Goal: Answer question/provide support

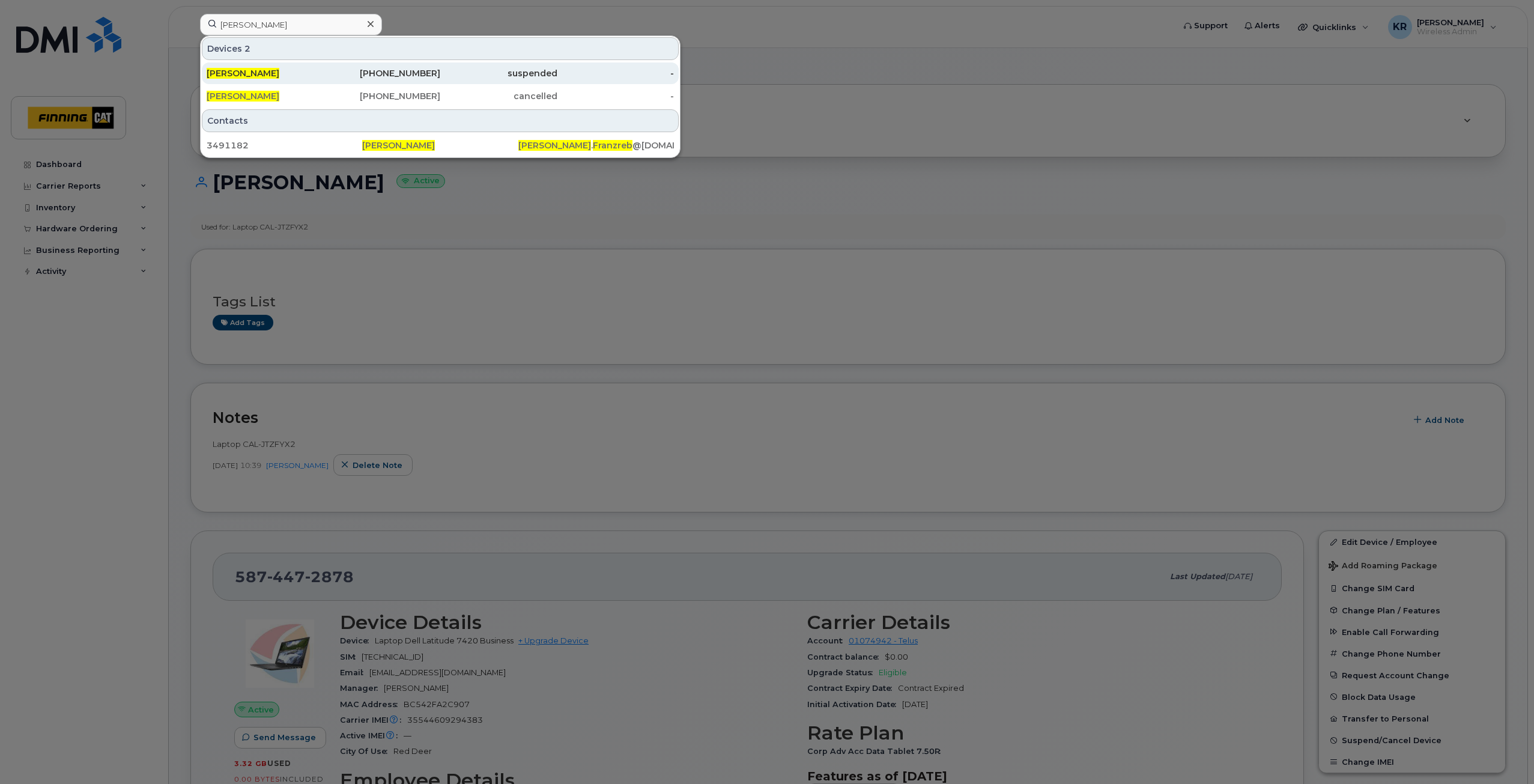
type input "[PERSON_NAME]"
click at [453, 79] on div "suspended" at bounding box center [499, 73] width 117 height 12
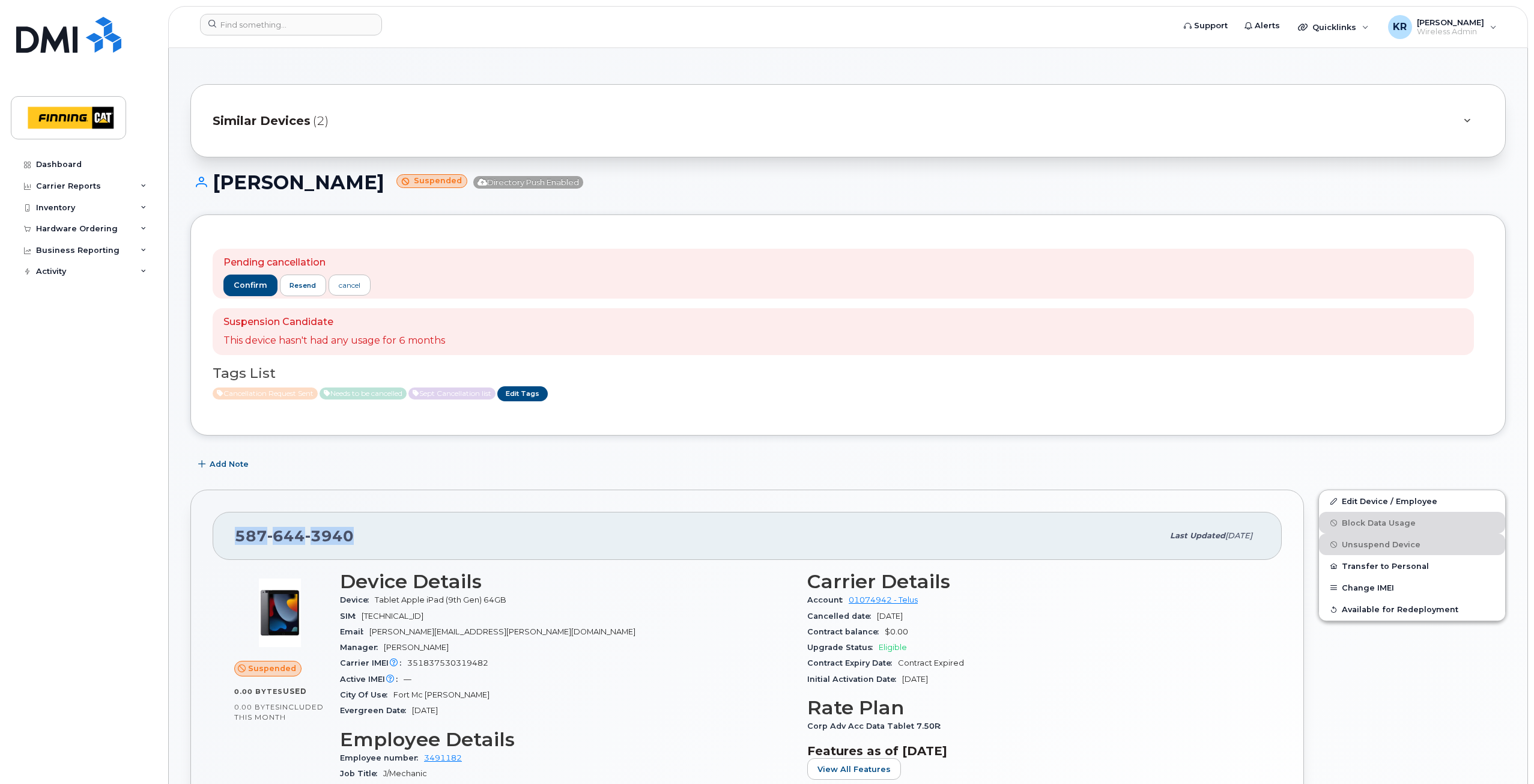
drag, startPoint x: 355, startPoint y: 537, endPoint x: 234, endPoint y: 544, distance: 121.2
click at [234, 544] on div "587 644 3940 Last updated Aug 14, 2025" at bounding box center [747, 536] width 1069 height 48
click at [222, 463] on span "Add Note" at bounding box center [229, 464] width 39 height 12
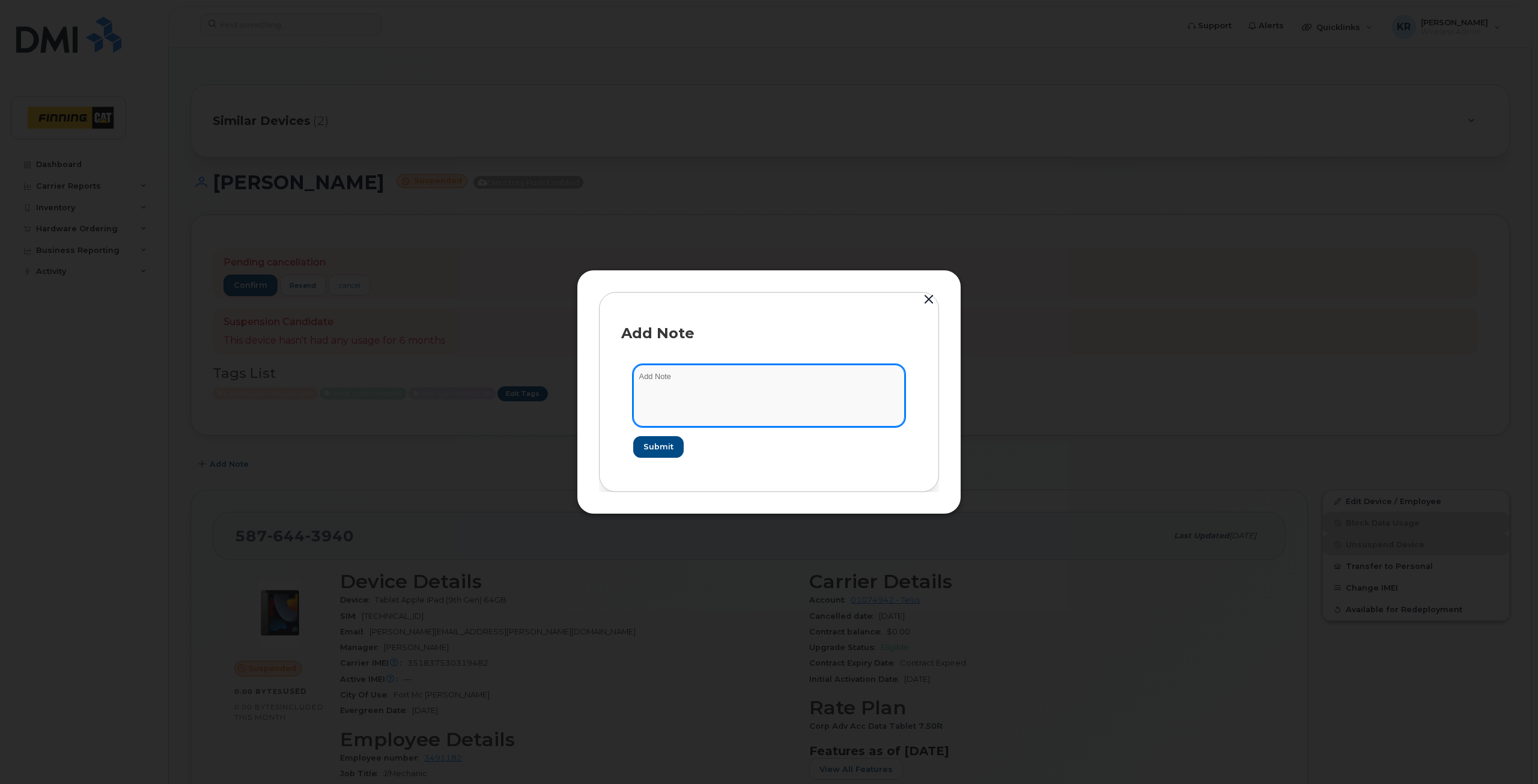
click at [675, 379] on textarea at bounding box center [769, 395] width 271 height 61
click at [776, 379] on textarea "sent cancellation request confirmation Spet 11/25" at bounding box center [769, 395] width 271 height 61
type textarea "sent cancellation request confirmation Sept 11/25"
click at [663, 450] on span "Submit" at bounding box center [657, 447] width 30 height 12
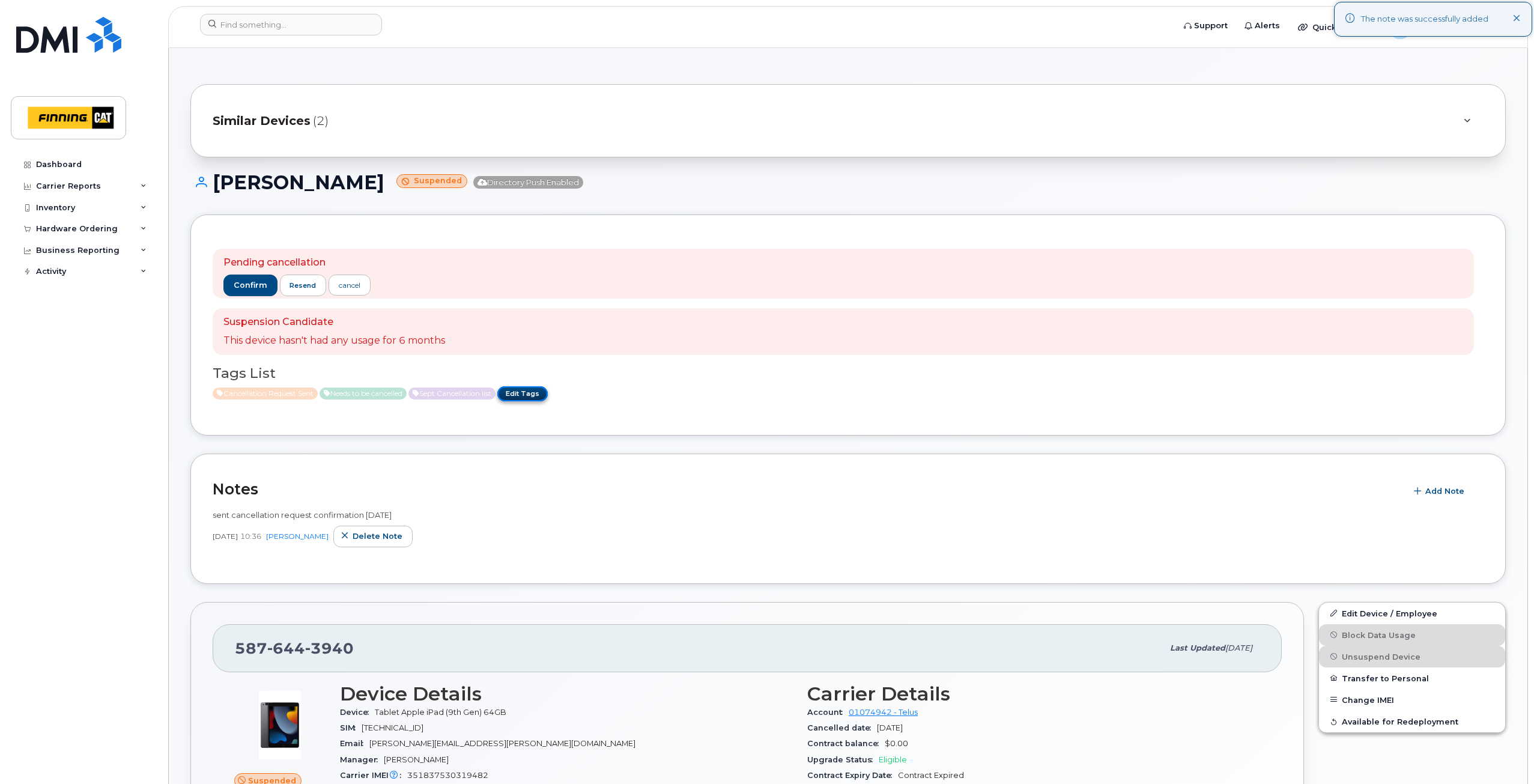
click at [548, 397] on link "Edit Tags" at bounding box center [523, 394] width 51 height 15
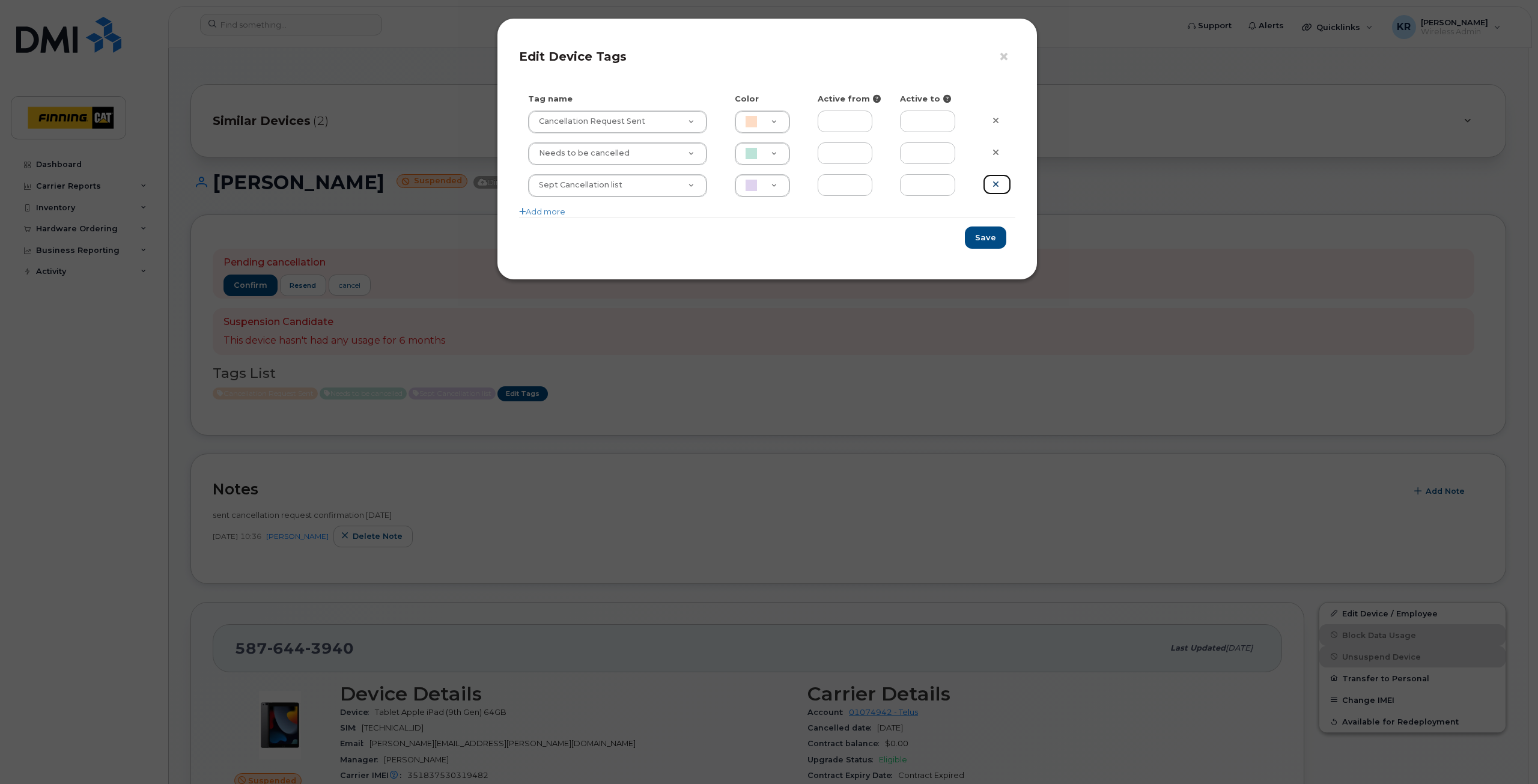
click at [995, 186] on icon at bounding box center [995, 184] width 7 height 9
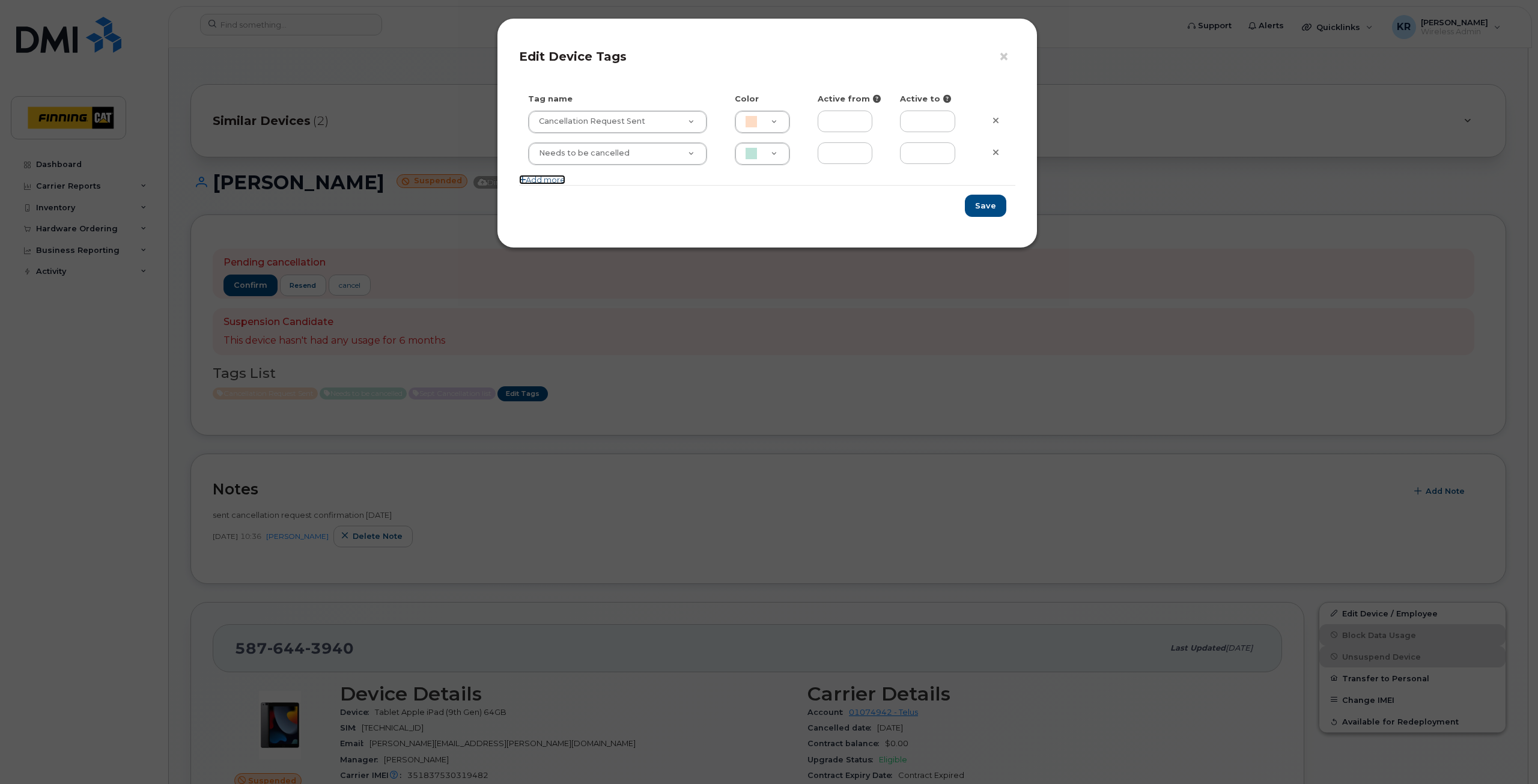
click at [538, 178] on link "Add more" at bounding box center [543, 179] width 46 height 9
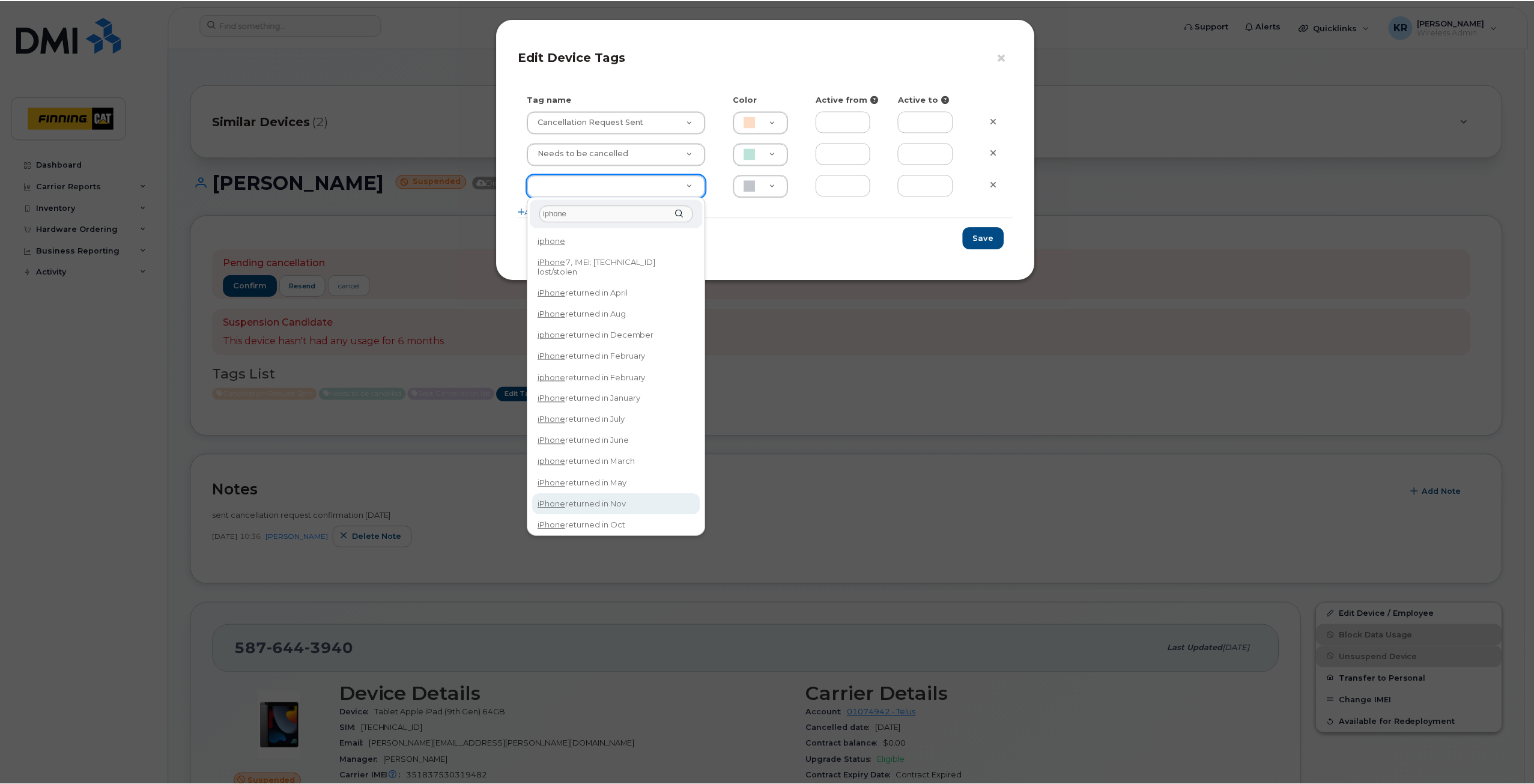
scroll to position [26, 0]
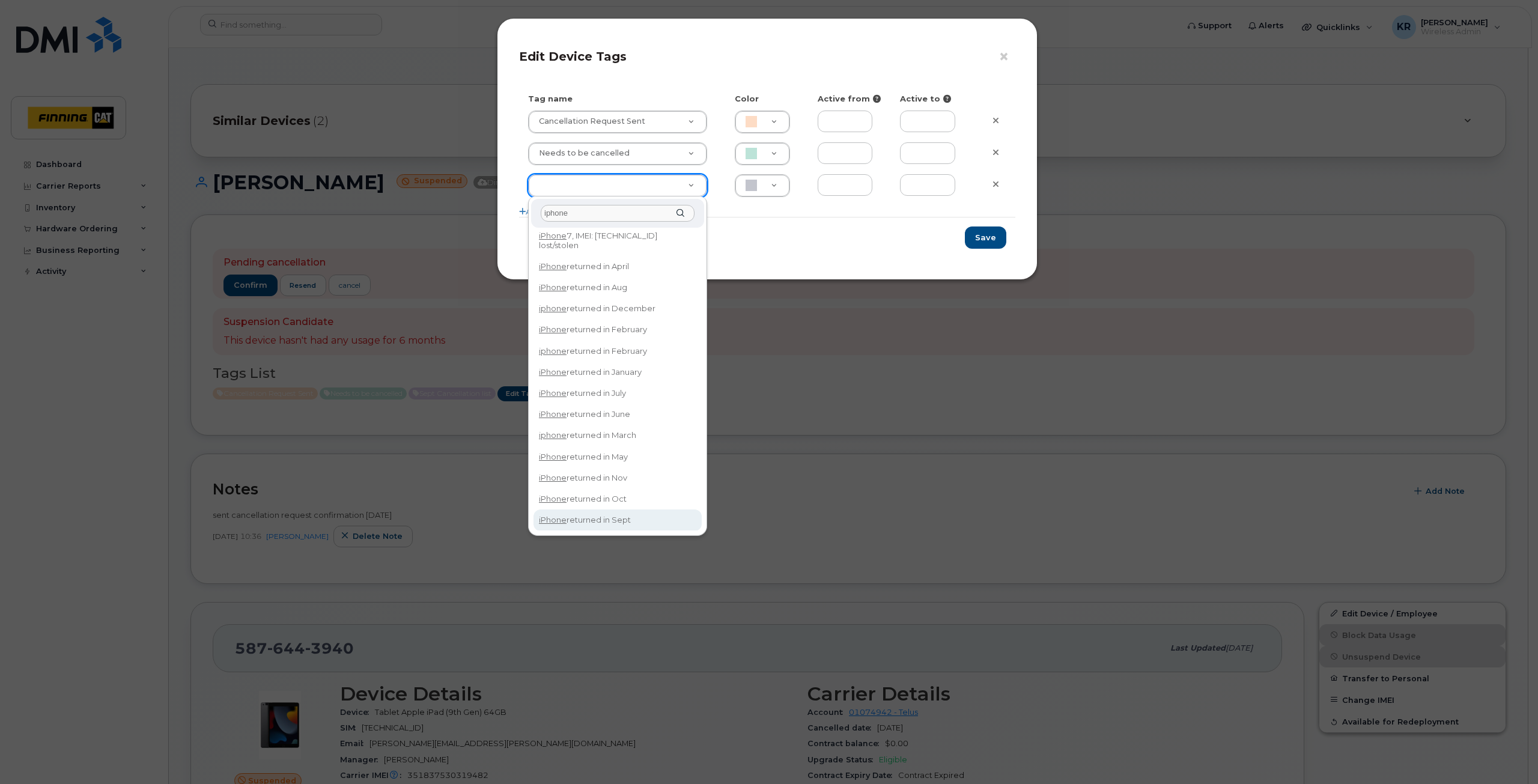
type input "iphone"
type input "iPhone returned in Sept"
type input "DFD3EE"
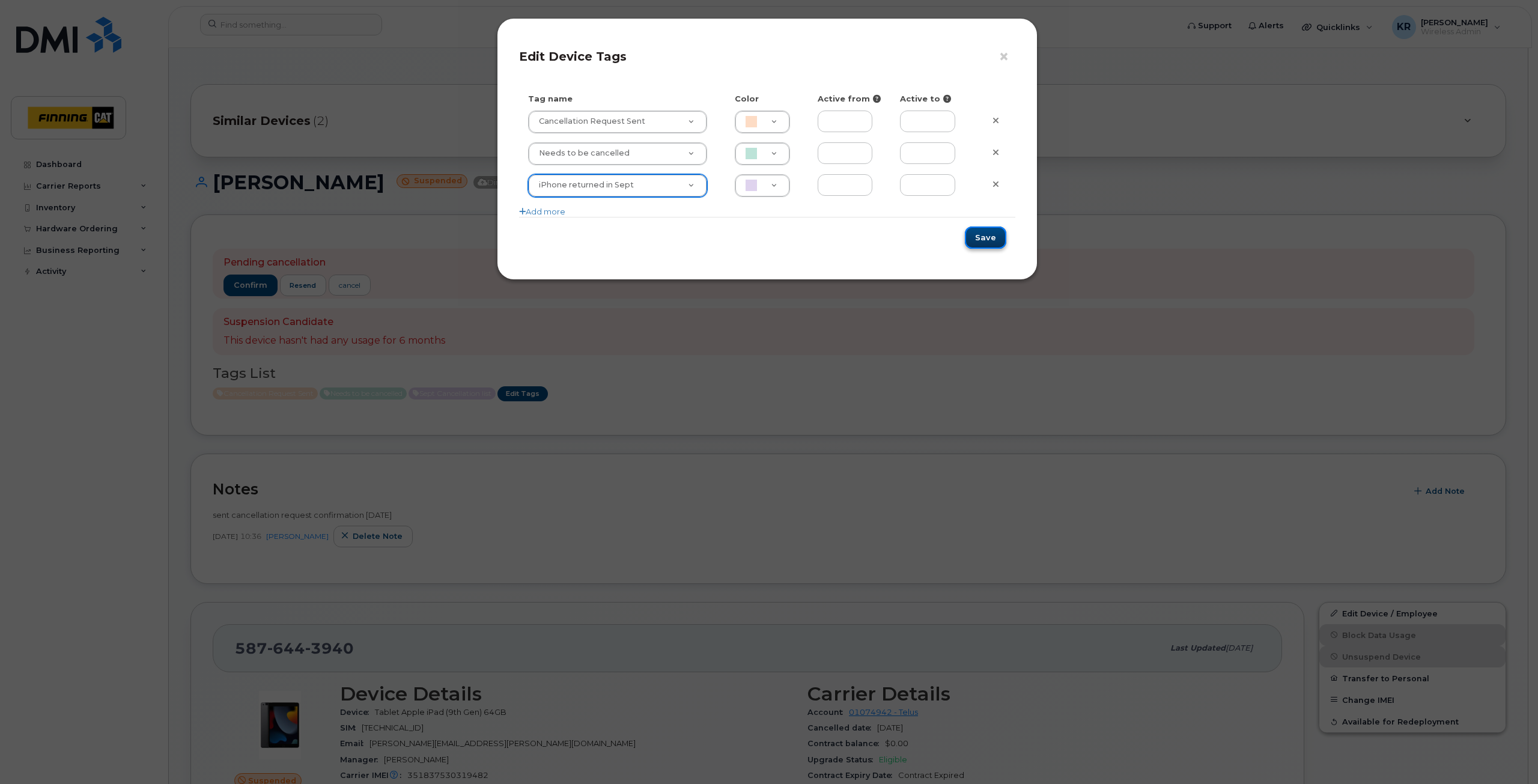
click at [982, 236] on button "Save" at bounding box center [985, 237] width 41 height 22
